Goal: Download file/media

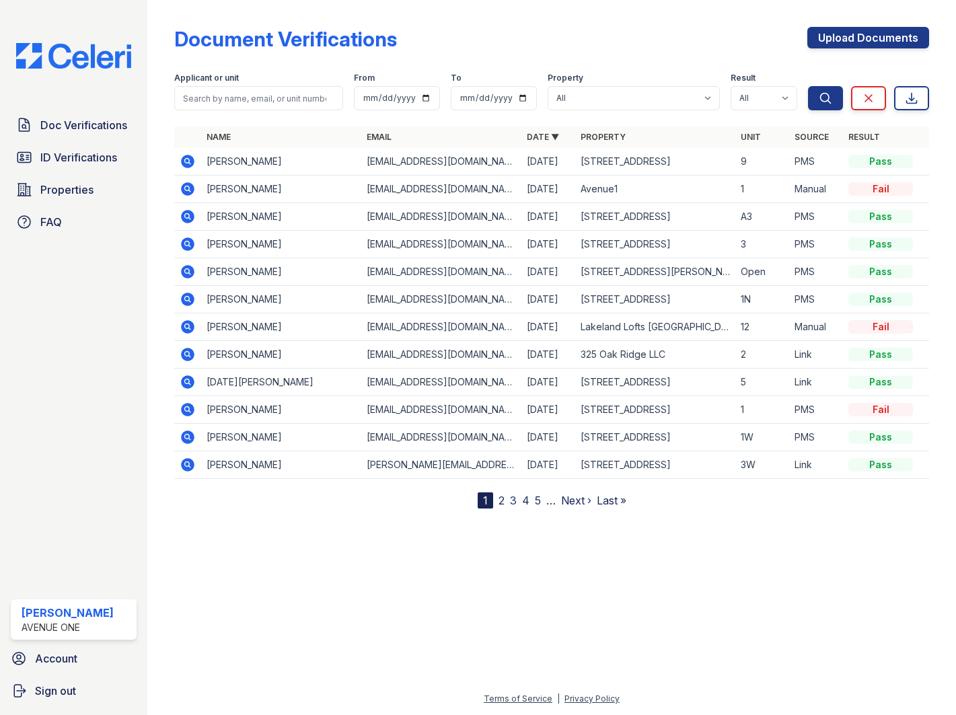
click at [186, 215] on icon at bounding box center [186, 215] width 3 height 3
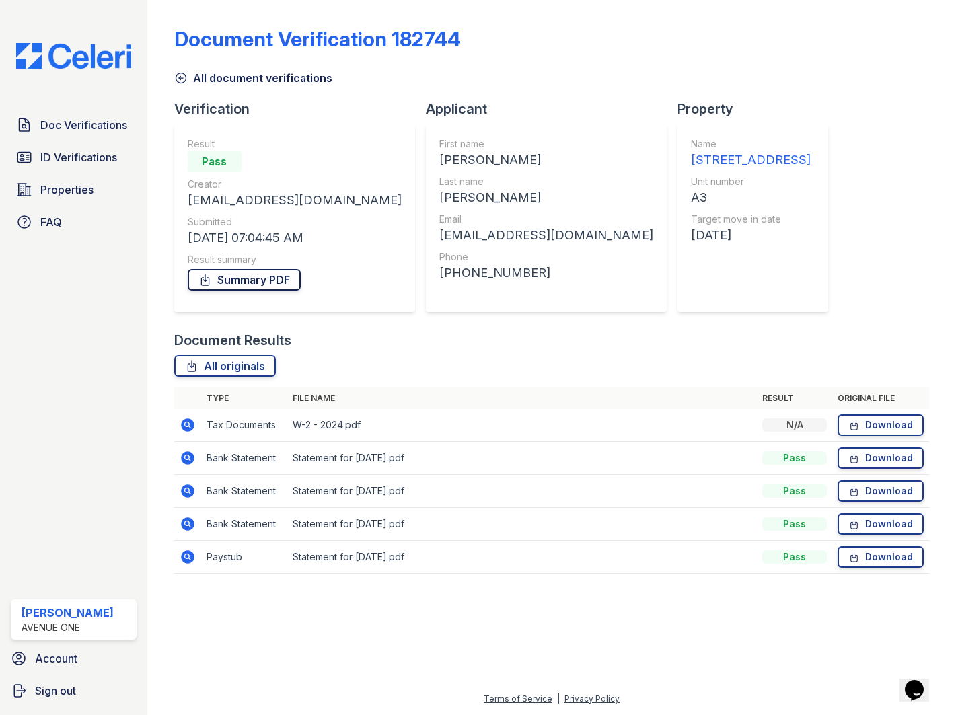
click at [268, 279] on link "Summary PDF" at bounding box center [244, 280] width 113 height 22
click at [244, 364] on link "All originals" at bounding box center [225, 366] width 102 height 22
